Goal: Browse casually: Explore the website without a specific task or goal

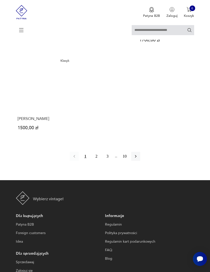
scroll to position [597, 0]
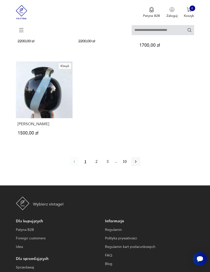
click at [136, 163] on icon "button" at bounding box center [136, 162] width 2 height 3
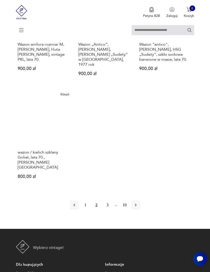
scroll to position [552, 0]
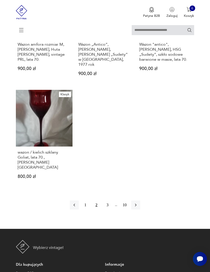
click at [138, 208] on icon "button" at bounding box center [135, 205] width 5 height 5
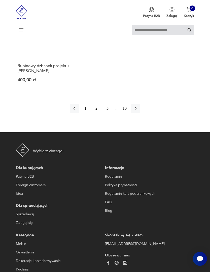
scroll to position [648, 0]
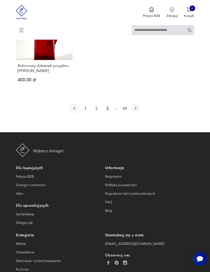
click at [138, 111] on icon "button" at bounding box center [135, 108] width 5 height 5
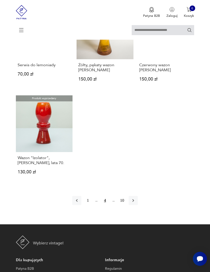
scroll to position [511, 0]
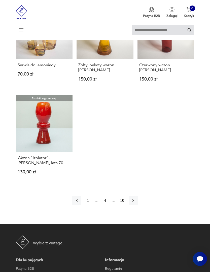
click at [137, 205] on button "button" at bounding box center [132, 200] width 9 height 9
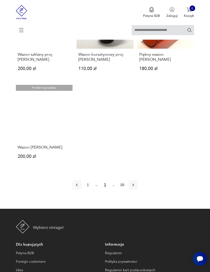
scroll to position [490, 0]
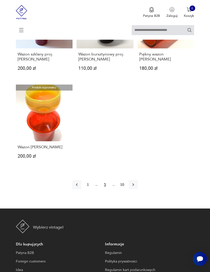
click at [135, 188] on icon "button" at bounding box center [132, 184] width 5 height 5
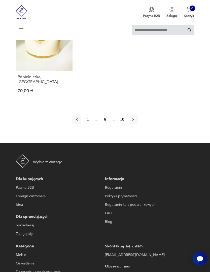
scroll to position [565, 0]
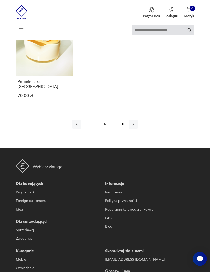
click at [135, 127] on icon "button" at bounding box center [132, 124] width 5 height 5
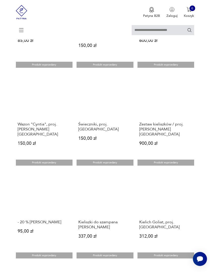
scroll to position [2, 0]
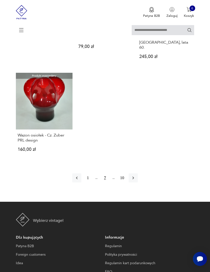
click at [135, 176] on icon "button" at bounding box center [132, 178] width 5 height 5
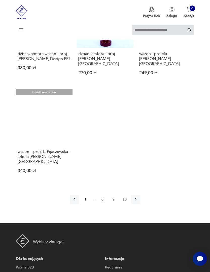
scroll to position [520, 0]
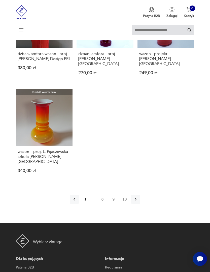
click at [138, 197] on icon "button" at bounding box center [135, 199] width 5 height 5
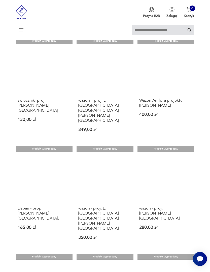
scroll to position [2, 0]
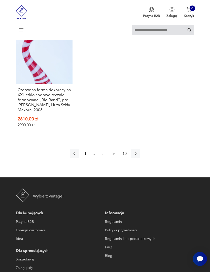
click at [138, 156] on icon "button" at bounding box center [135, 153] width 5 height 5
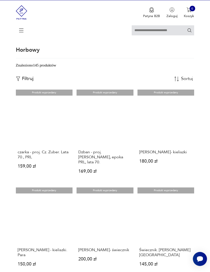
scroll to position [2, 0]
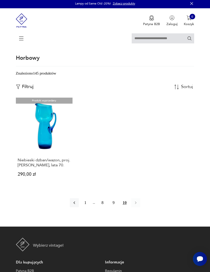
click at [143, 43] on input "text" at bounding box center [162, 38] width 62 height 10
type input "******"
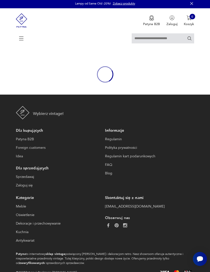
type input "******"
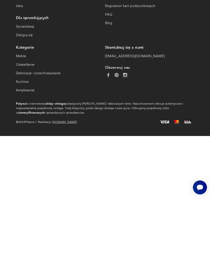
scroll to position [17, 0]
